Goal: Find specific page/section: Find specific page/section

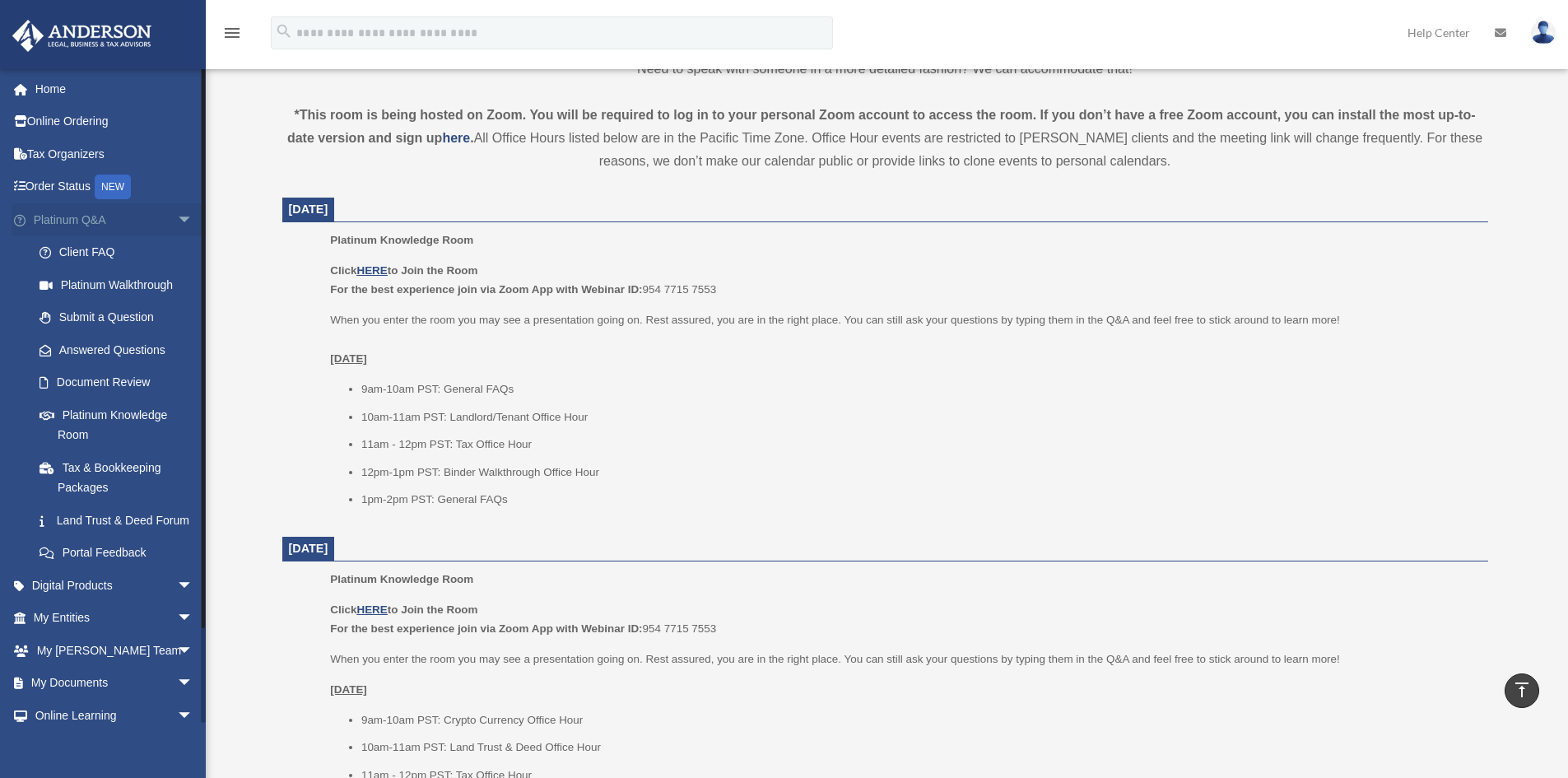
click at [179, 218] on span "arrow_drop_down" at bounding box center [194, 220] width 33 height 34
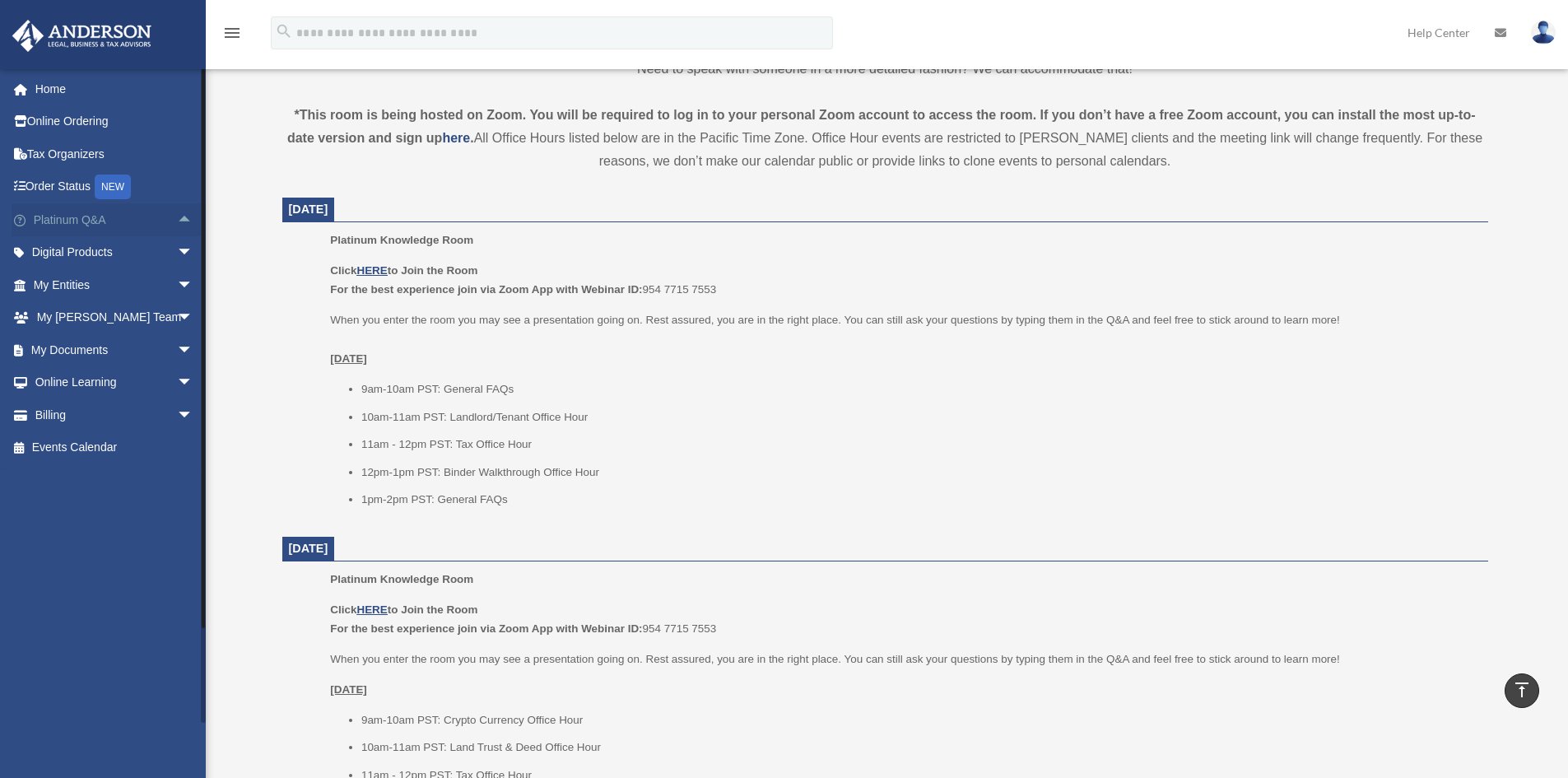
click at [177, 218] on span "arrow_drop_up" at bounding box center [194, 220] width 33 height 34
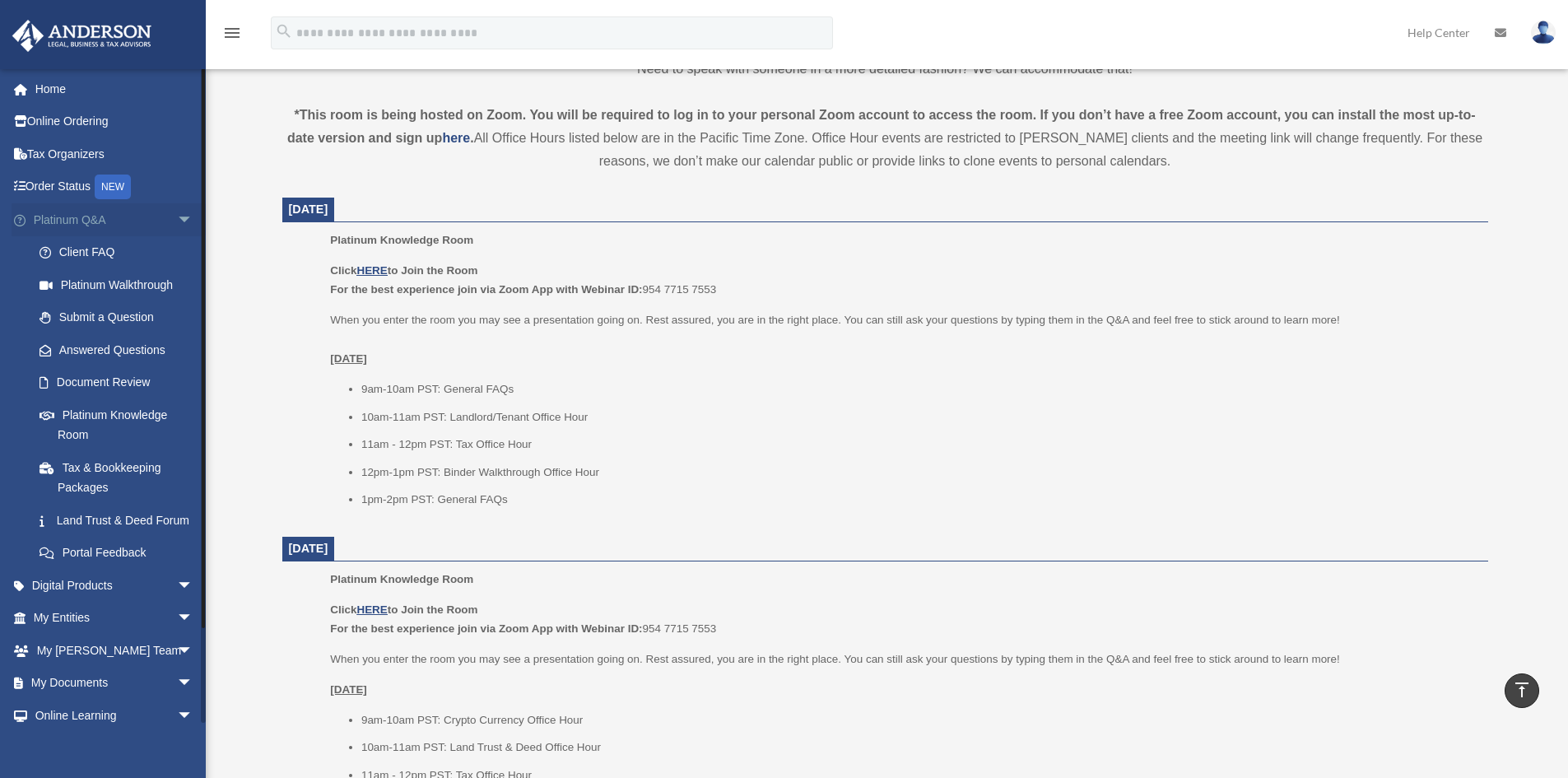
click at [177, 218] on span "arrow_drop_down" at bounding box center [194, 220] width 33 height 34
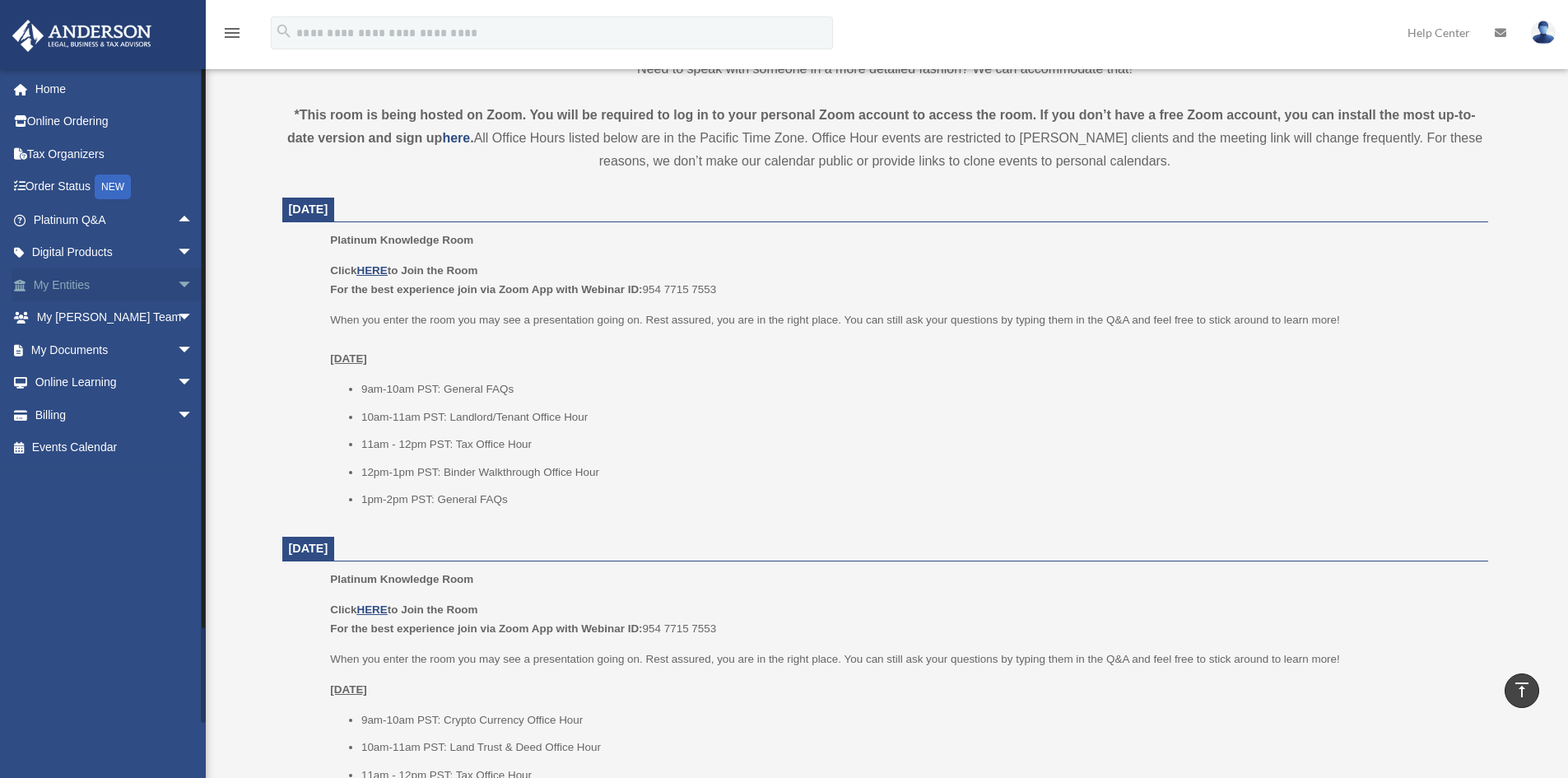
click at [177, 294] on span "arrow_drop_down" at bounding box center [194, 285] width 33 height 34
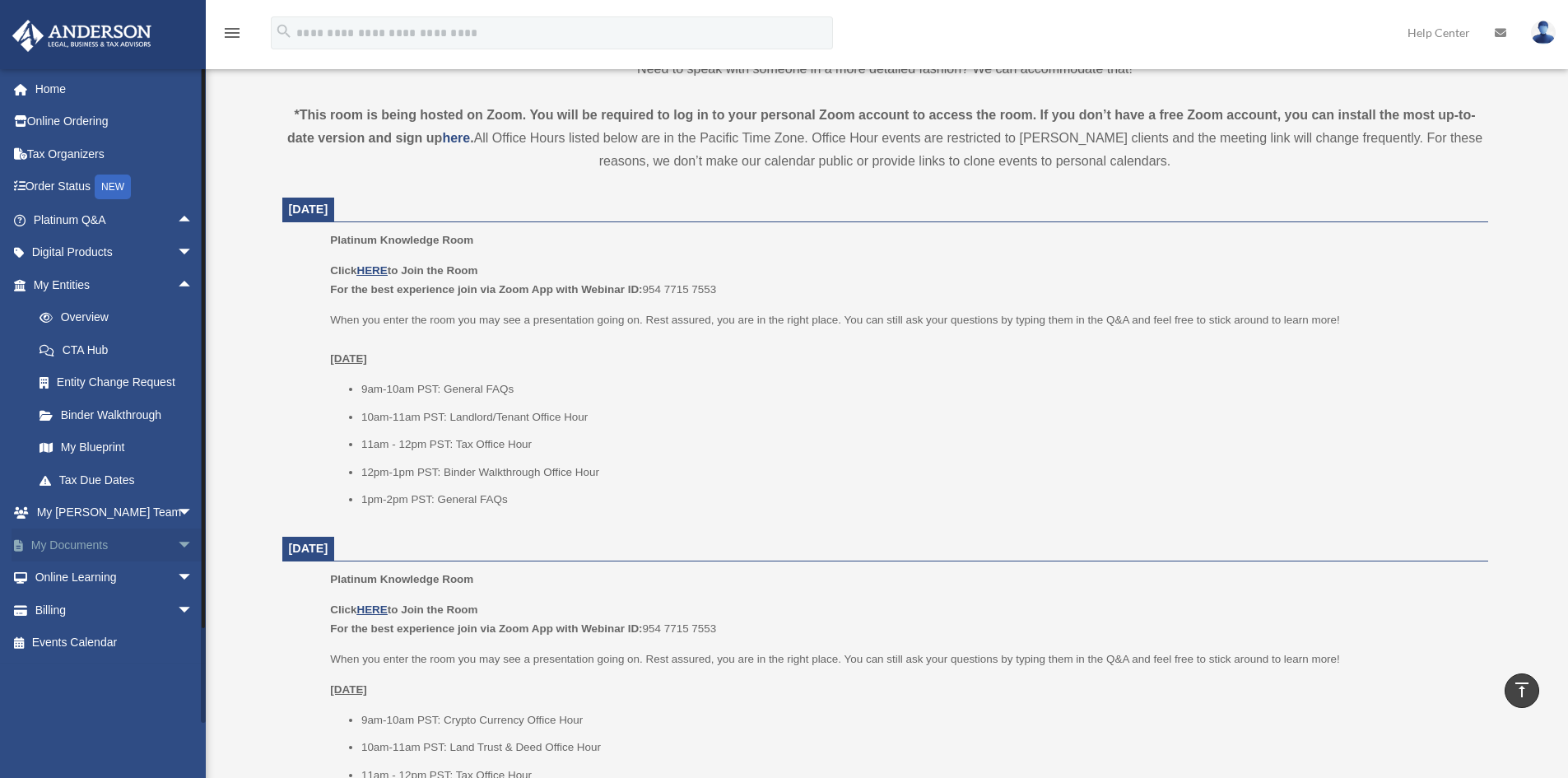
click at [178, 545] on span "arrow_drop_down" at bounding box center [194, 545] width 33 height 34
click at [82, 575] on link "Box" at bounding box center [120, 578] width 195 height 33
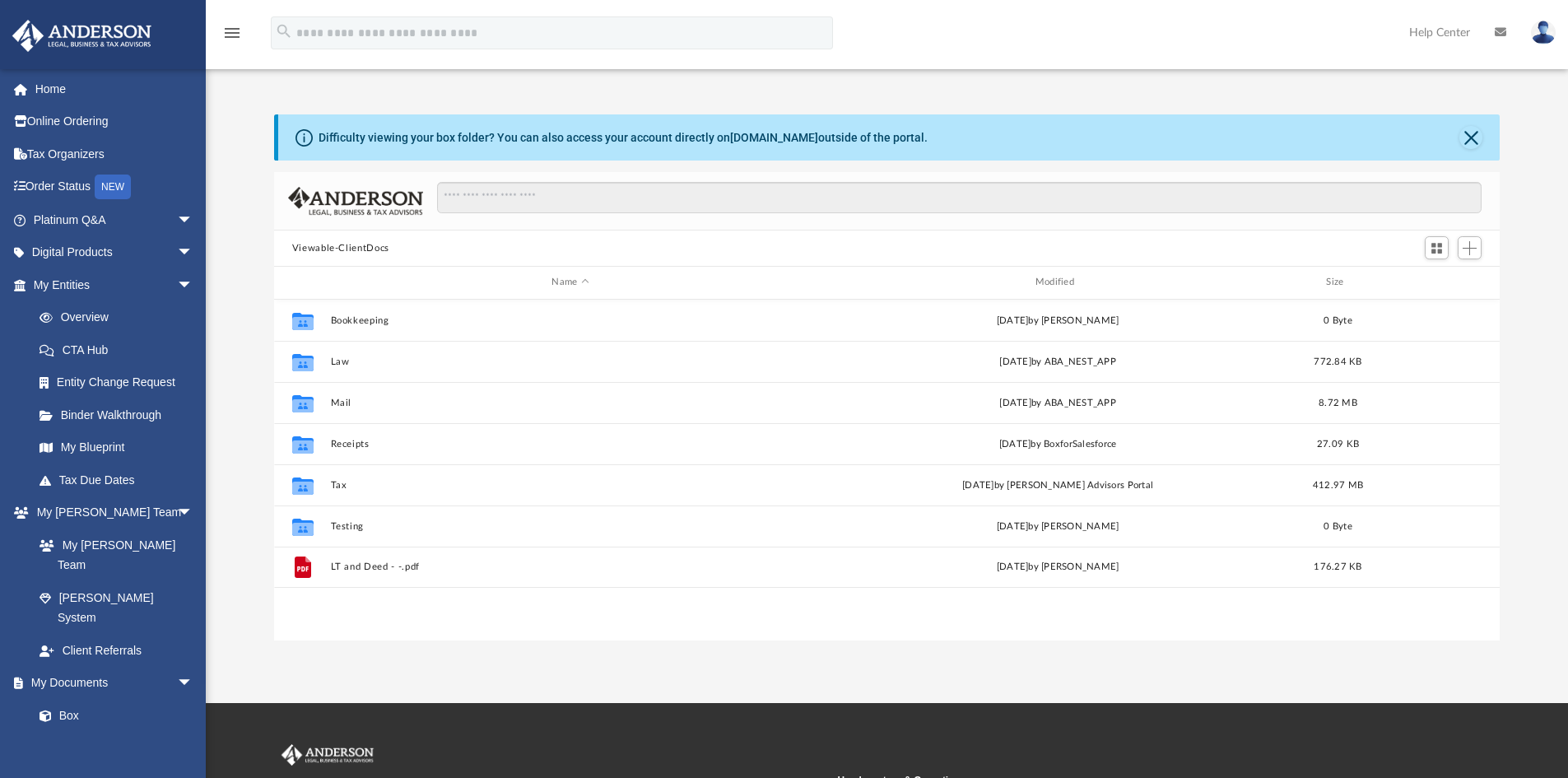
scroll to position [362, 1213]
